Goal: Transaction & Acquisition: Purchase product/service

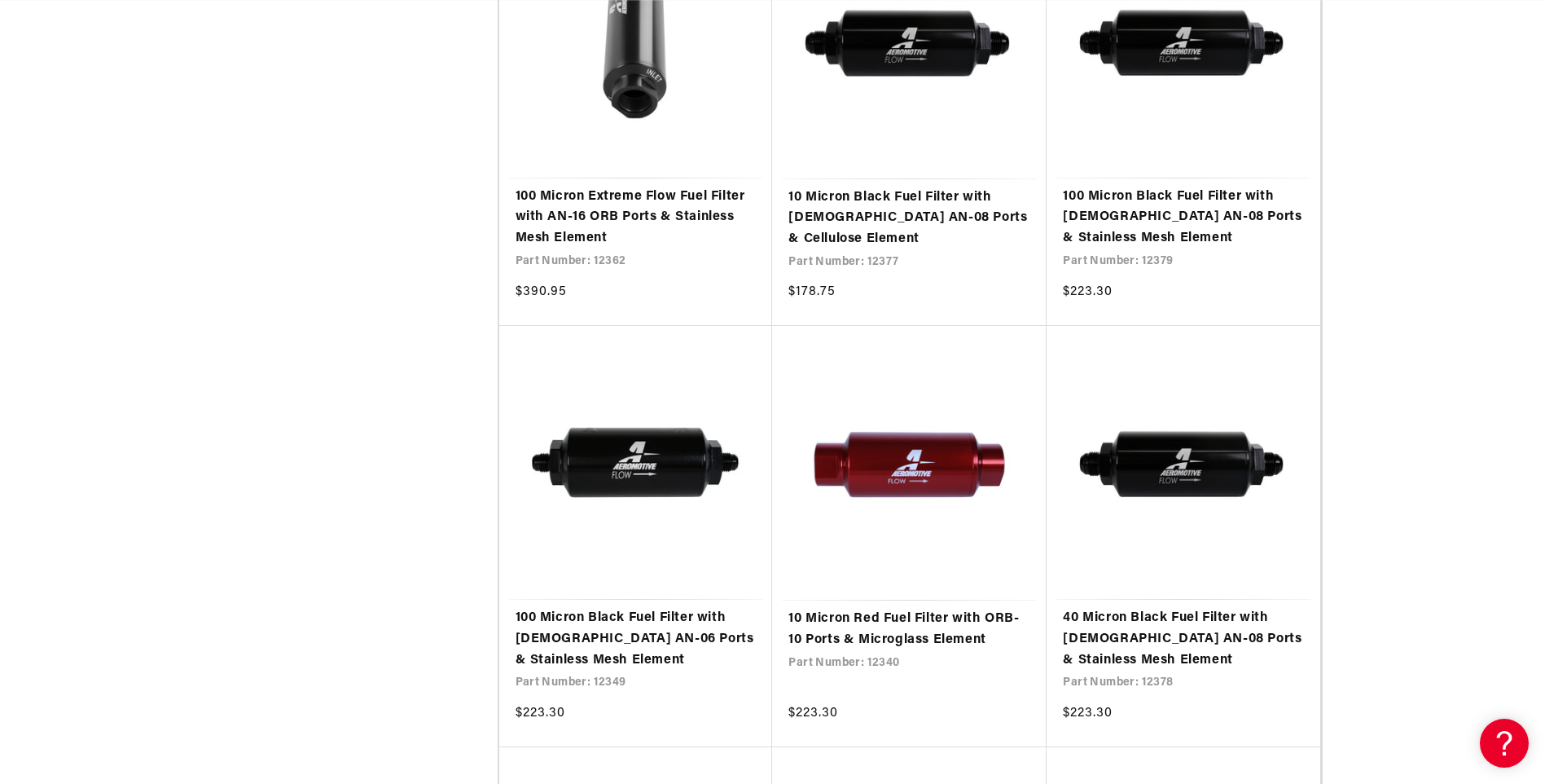
scroll to position [2281, 0]
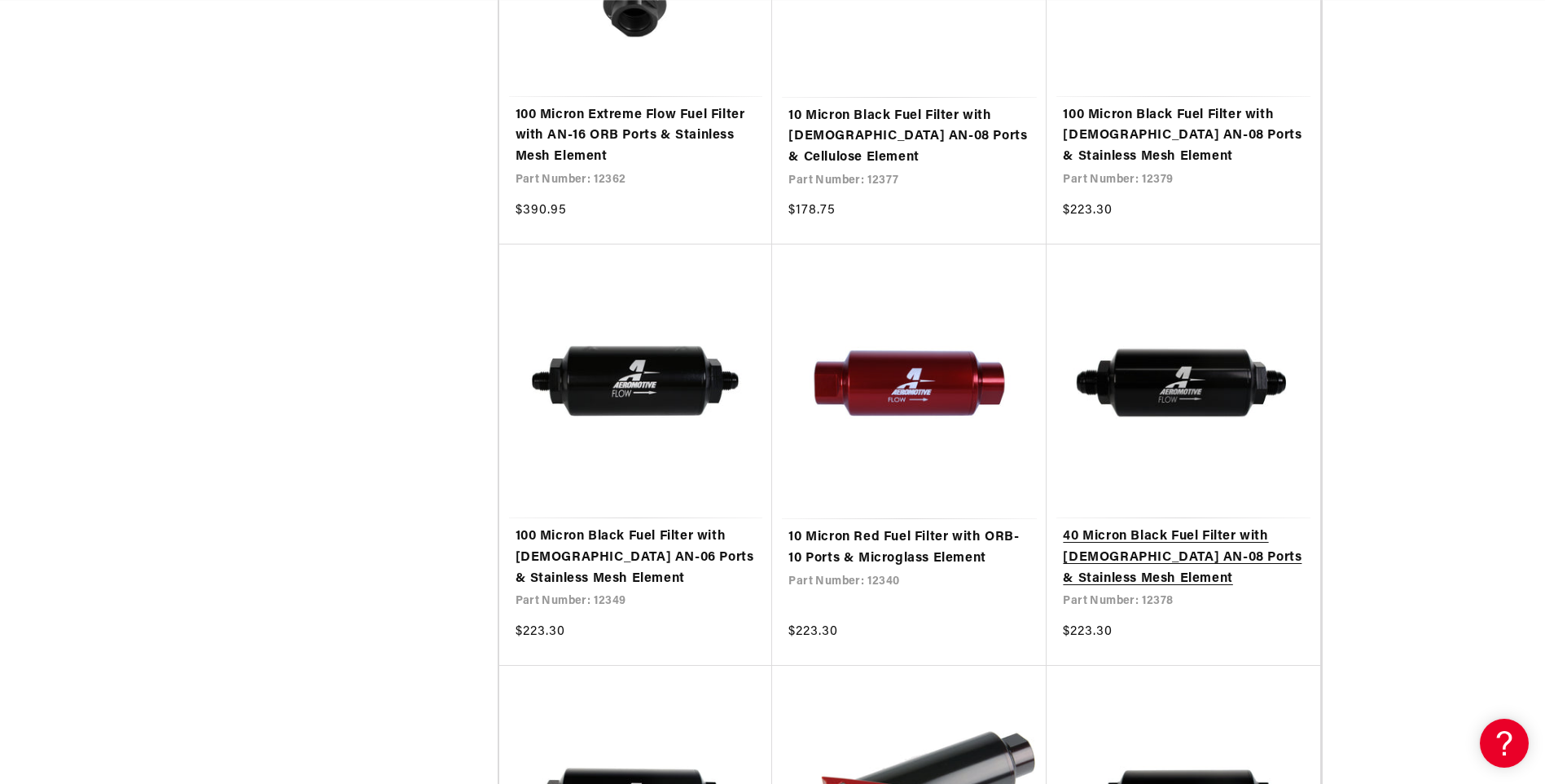
click at [1140, 526] on link "40 Micron Black Fuel Filter with [DEMOGRAPHIC_DATA] AN-08 Ports & Stainless Mes…" at bounding box center [1184, 557] width 242 height 63
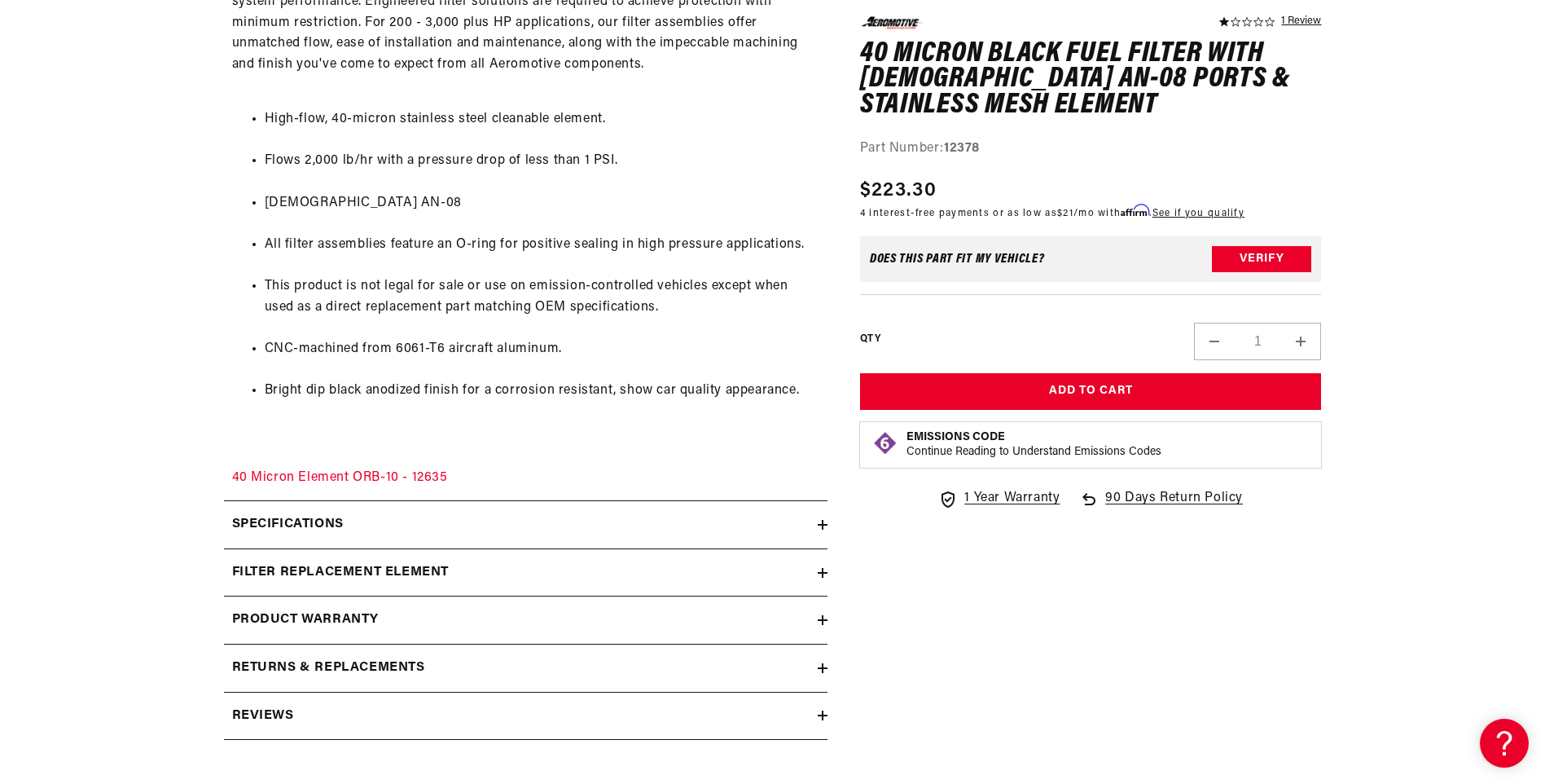
scroll to position [1059, 0]
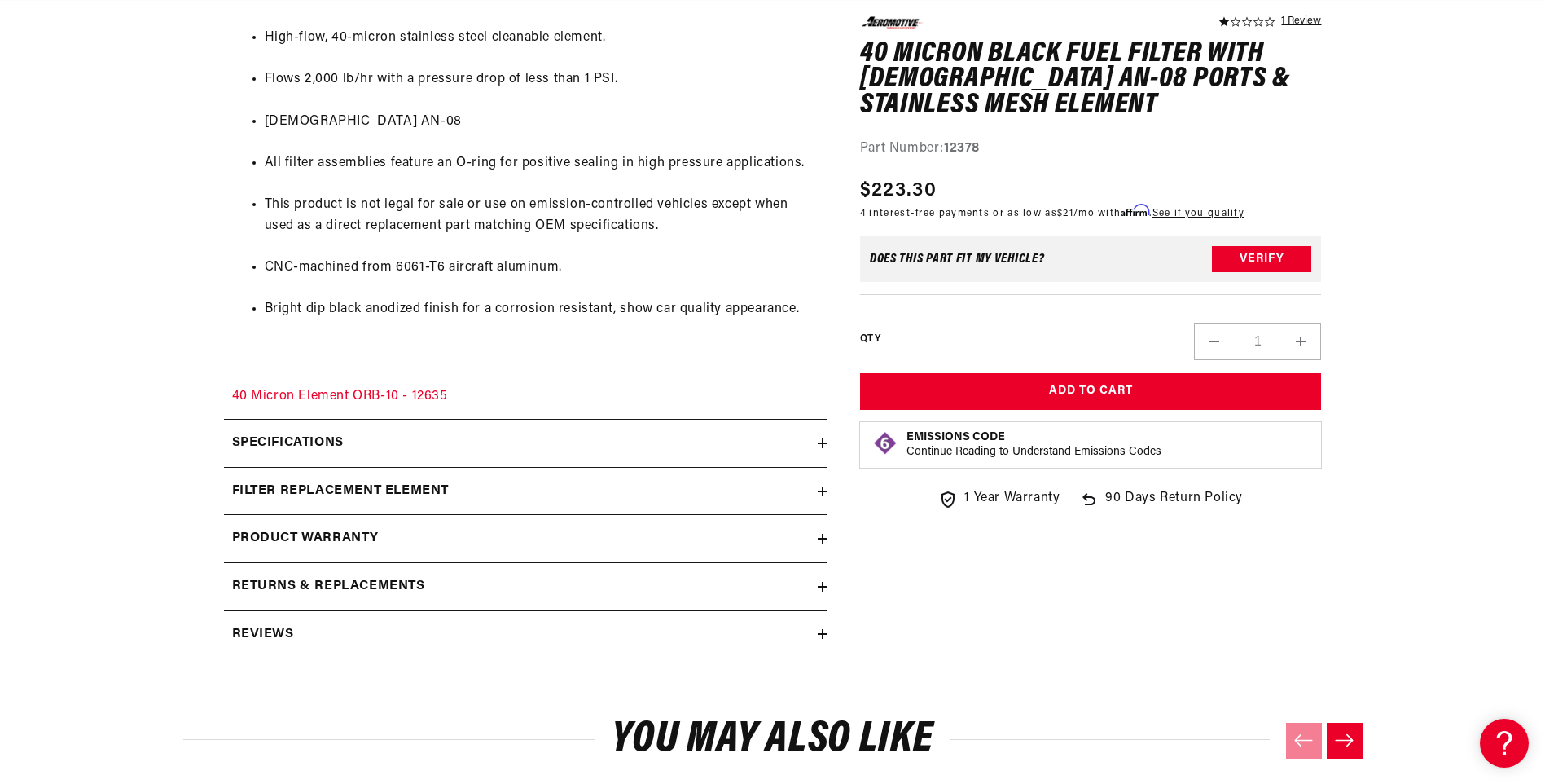
click at [823, 441] on icon at bounding box center [823, 443] width 0 height 10
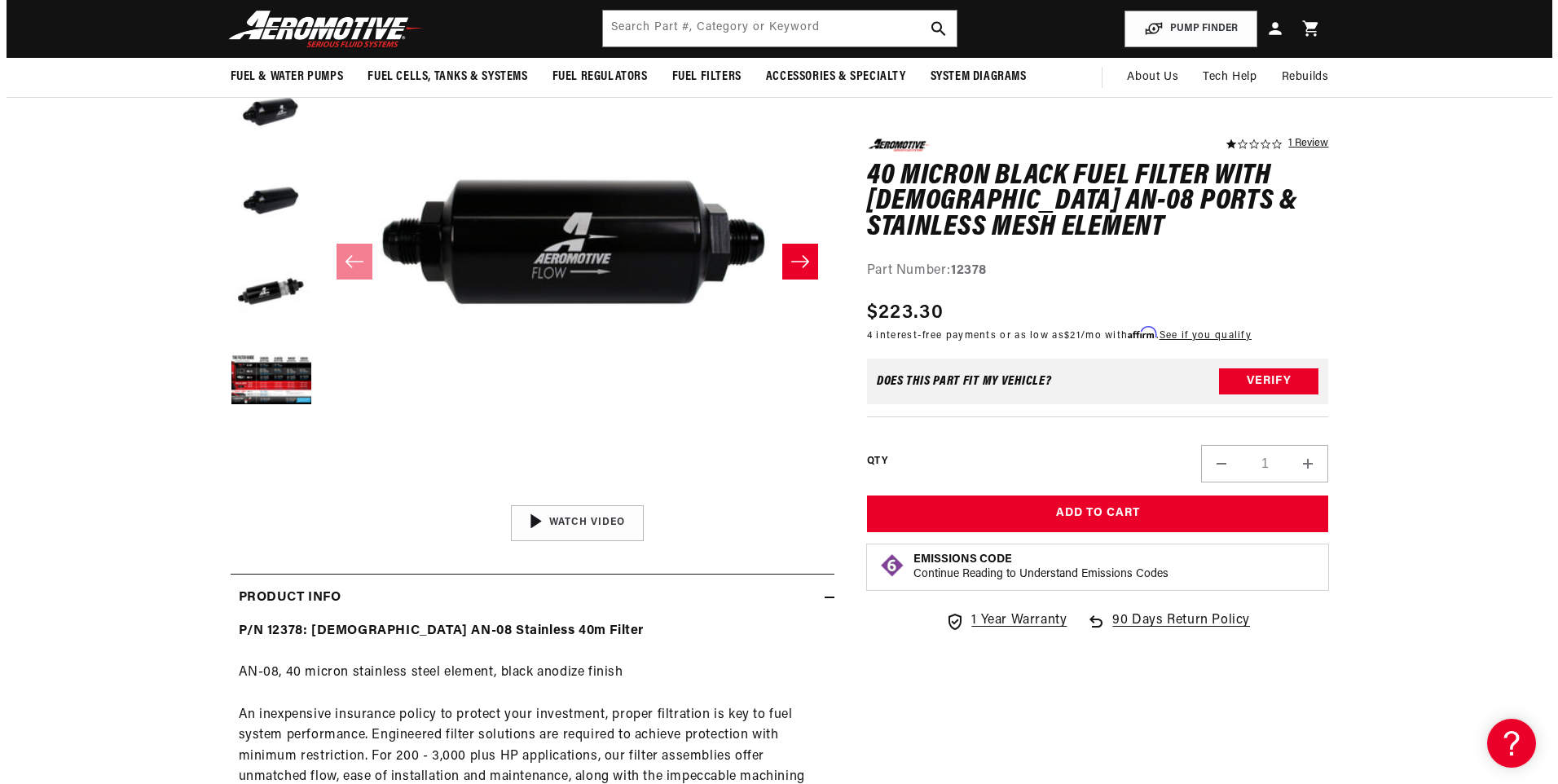
scroll to position [0, 3100]
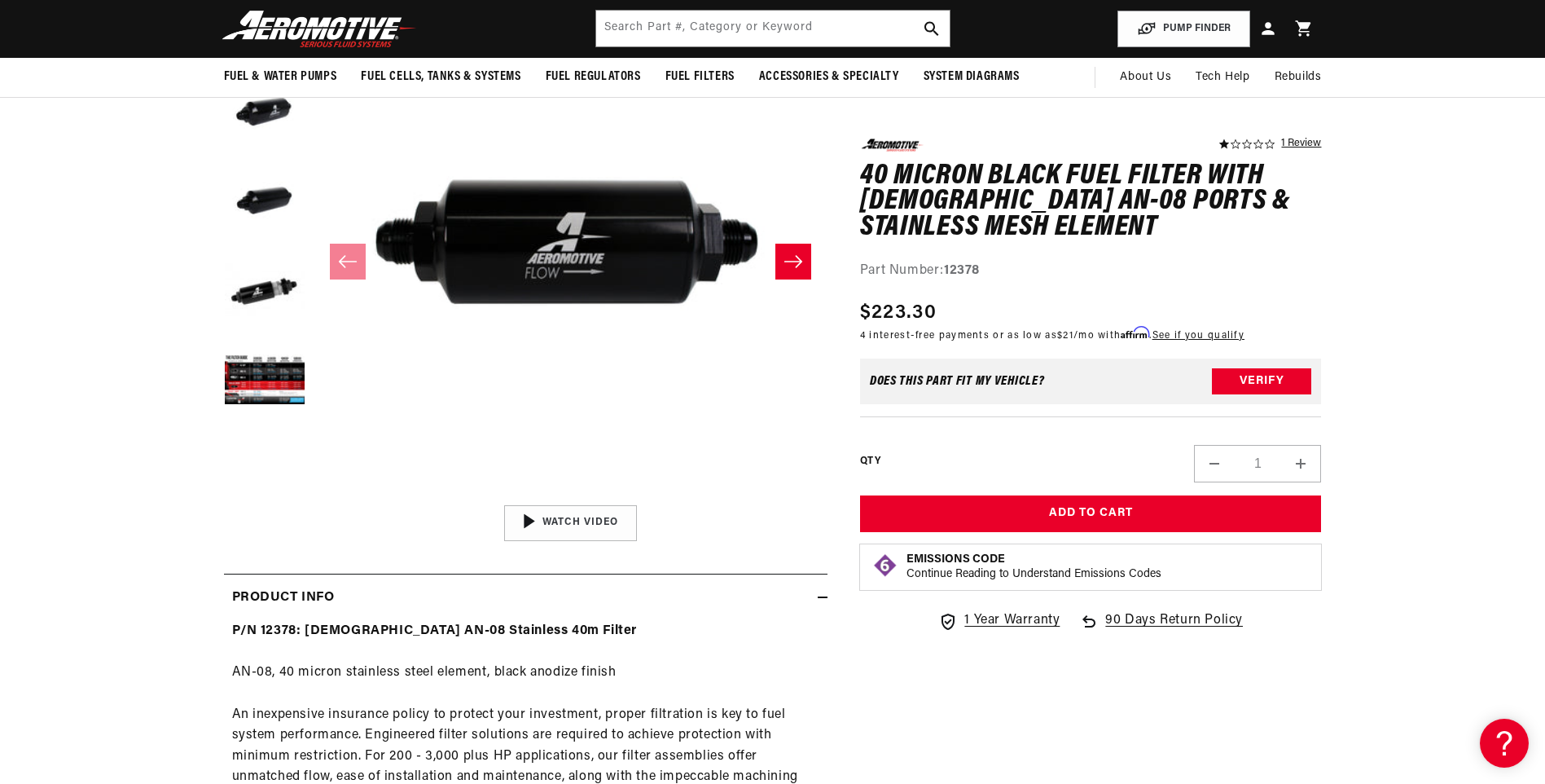
drag, startPoint x: 696, startPoint y: 486, endPoint x: 706, endPoint y: 490, distance: 10.8
click at [313, 497] on button "Open media 1 in modal" at bounding box center [313, 497] width 0 height 0
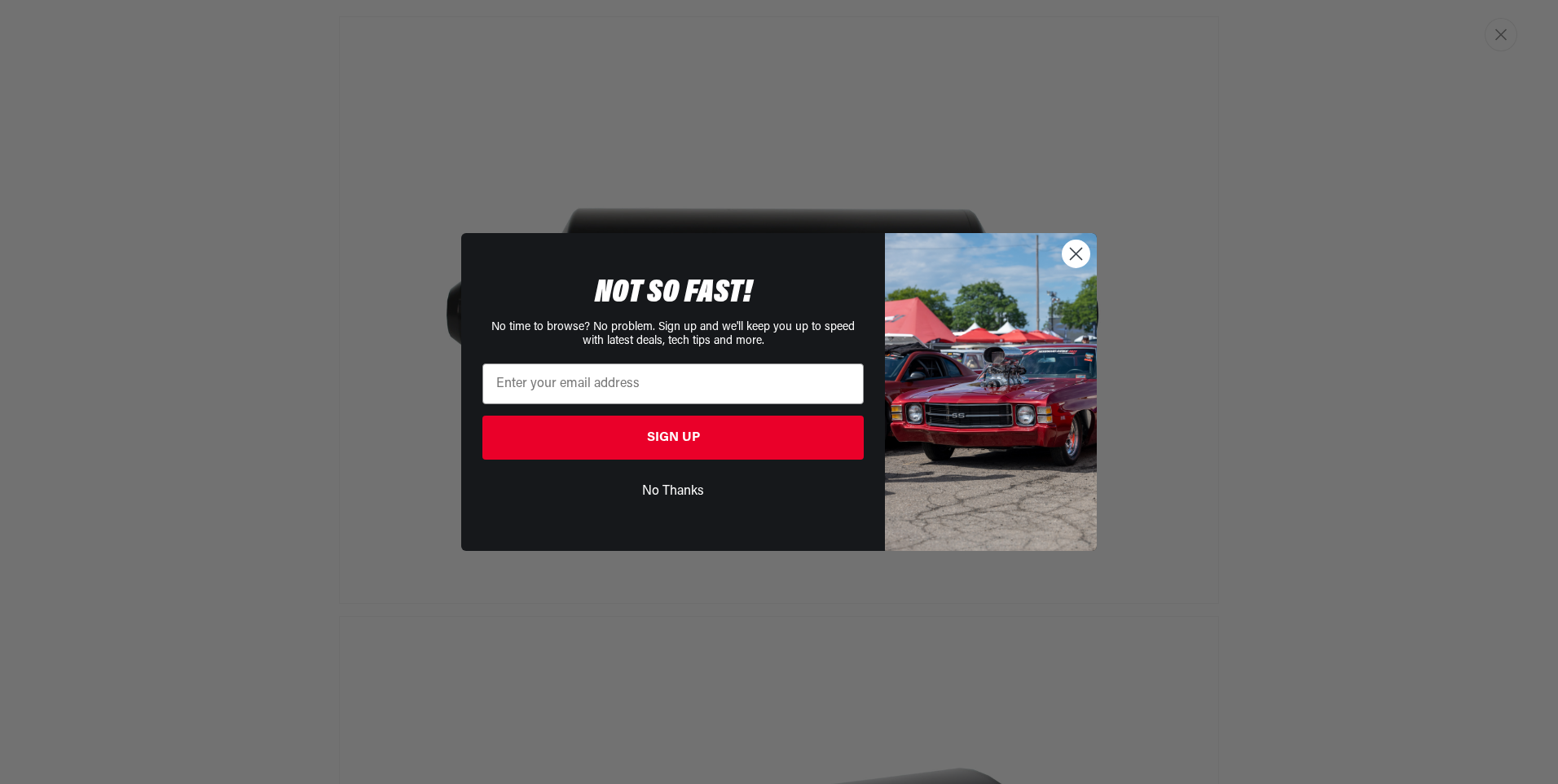
scroll to position [0, 0]
click at [1067, 252] on circle "Close dialog" at bounding box center [1076, 254] width 27 height 27
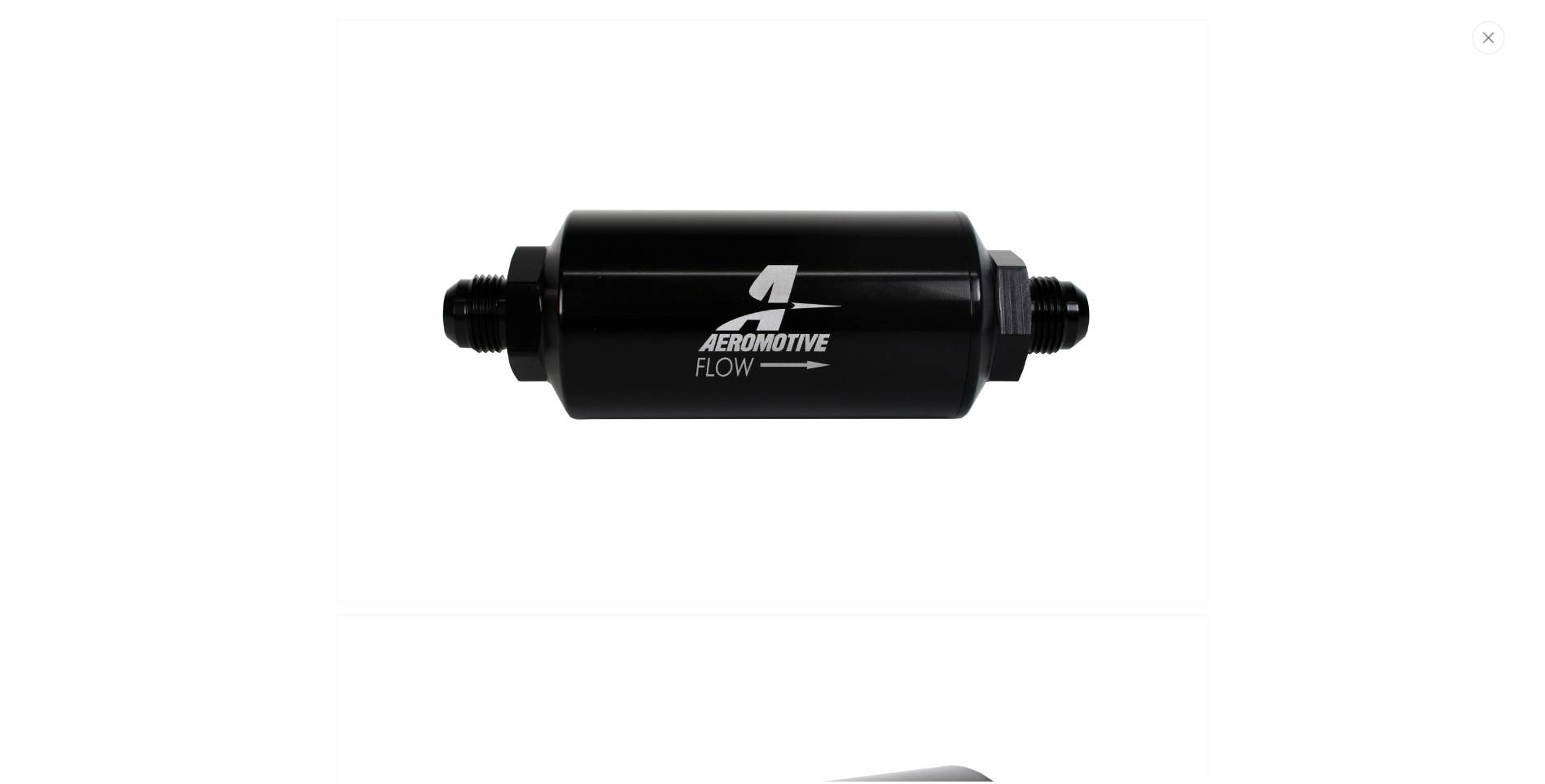
scroll to position [0, 1033]
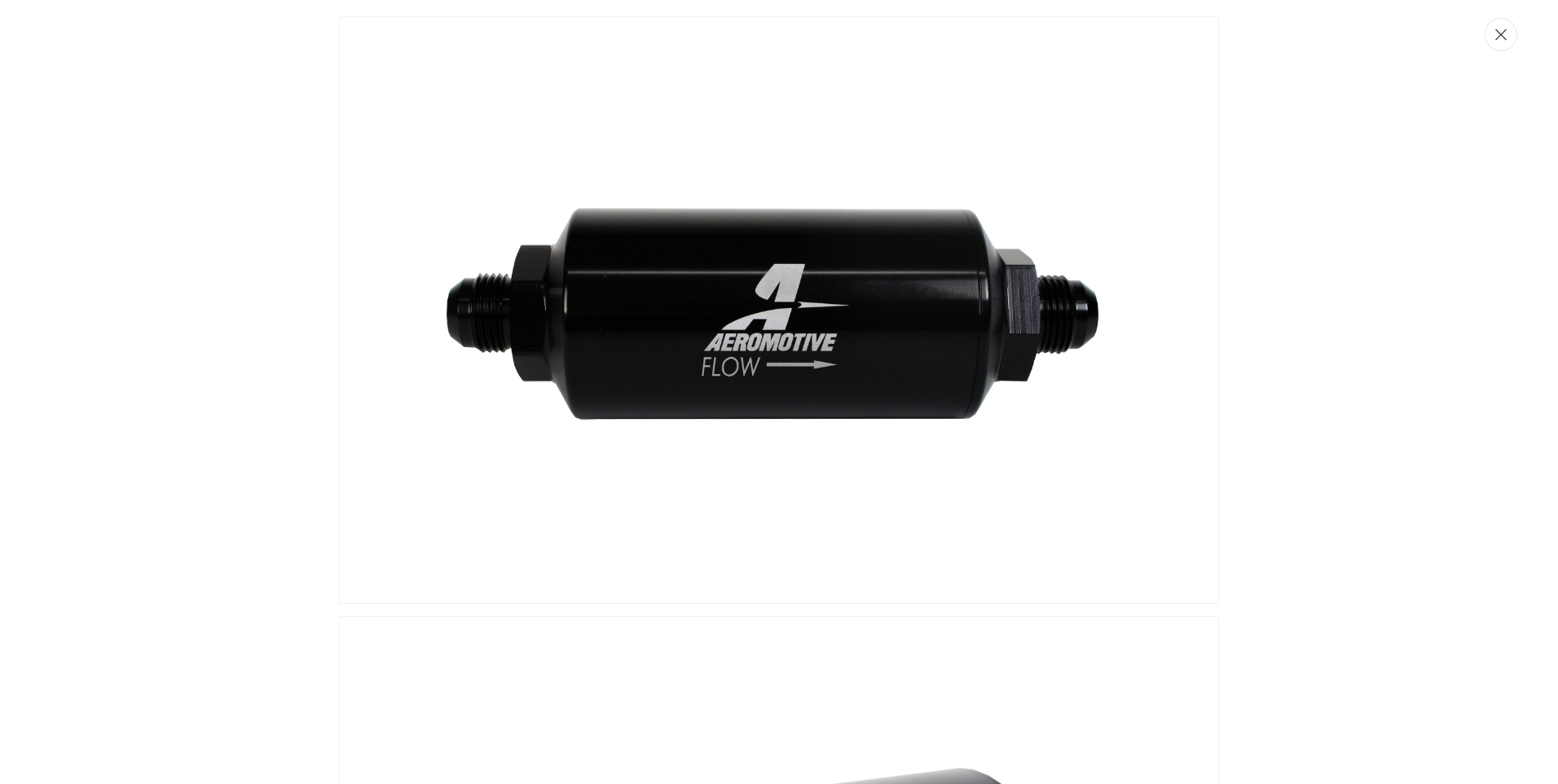
click at [1504, 36] on icon "Close" at bounding box center [1501, 34] width 12 height 12
